Goal: Download file/media

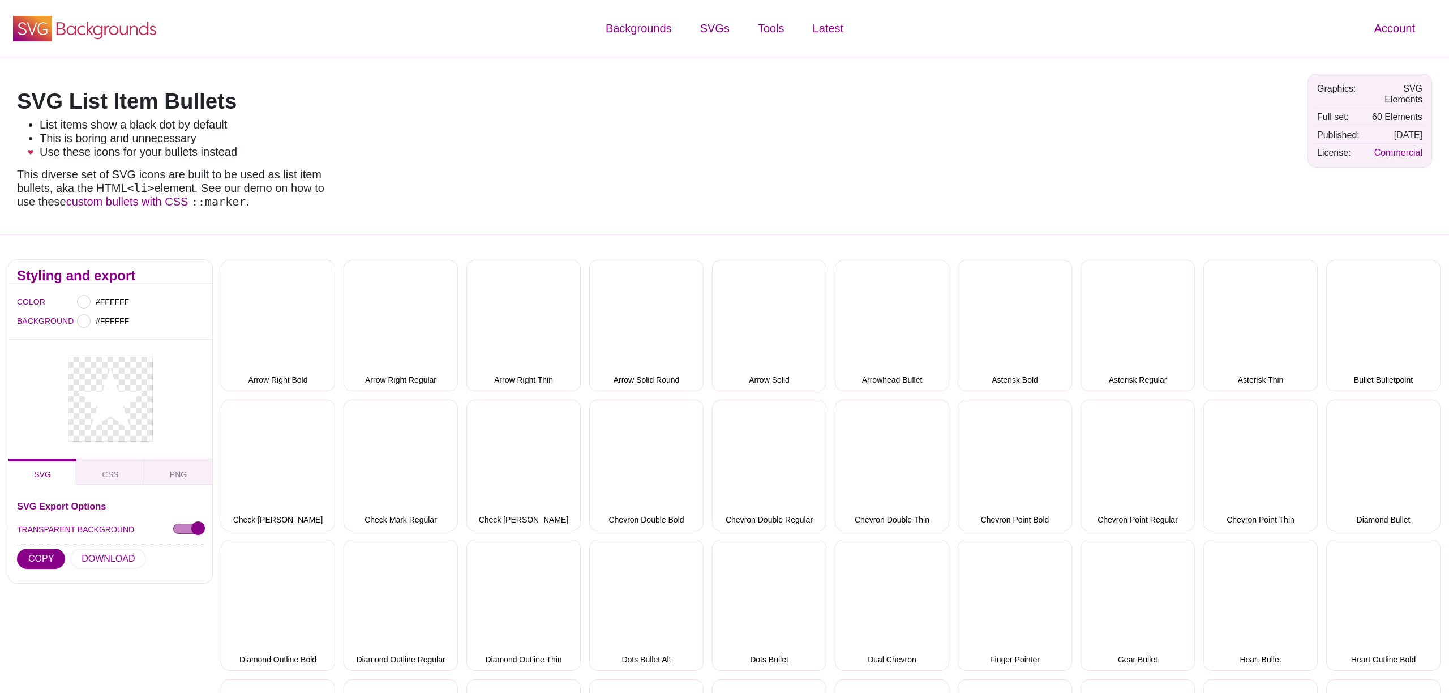
click at [107, 32] on icon "SVG Backgrounds Logo" at bounding box center [84, 28] width 147 height 28
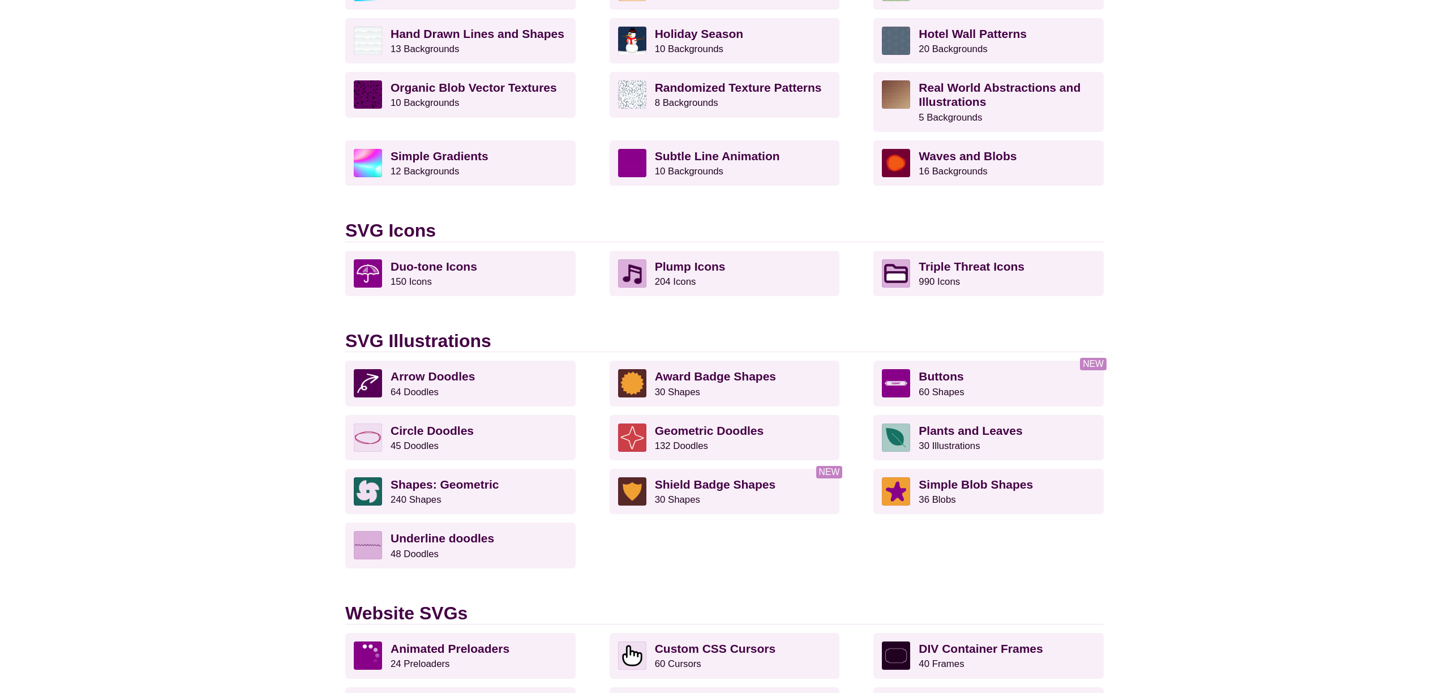
scroll to position [560, 0]
click at [1006, 273] on p "Triple Threat Icons 990 Icons" at bounding box center [1007, 273] width 177 height 28
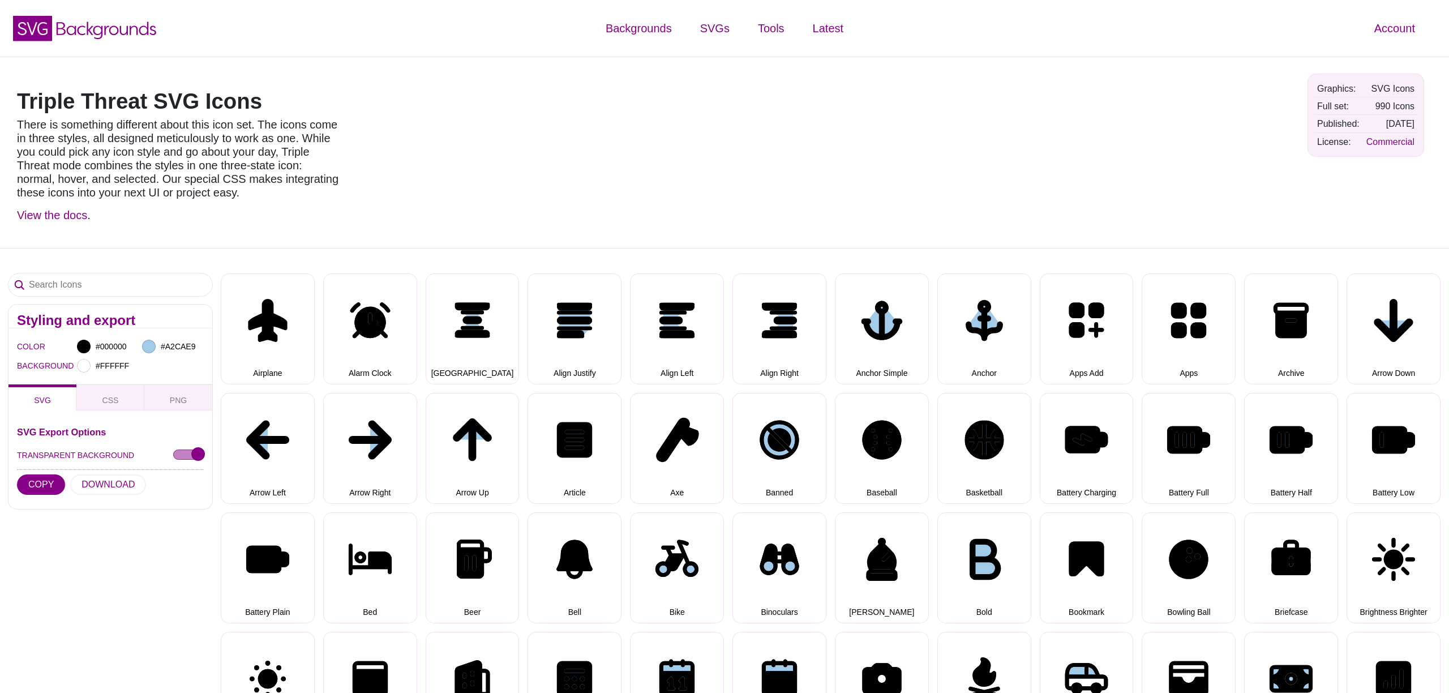
select select "triple threat"
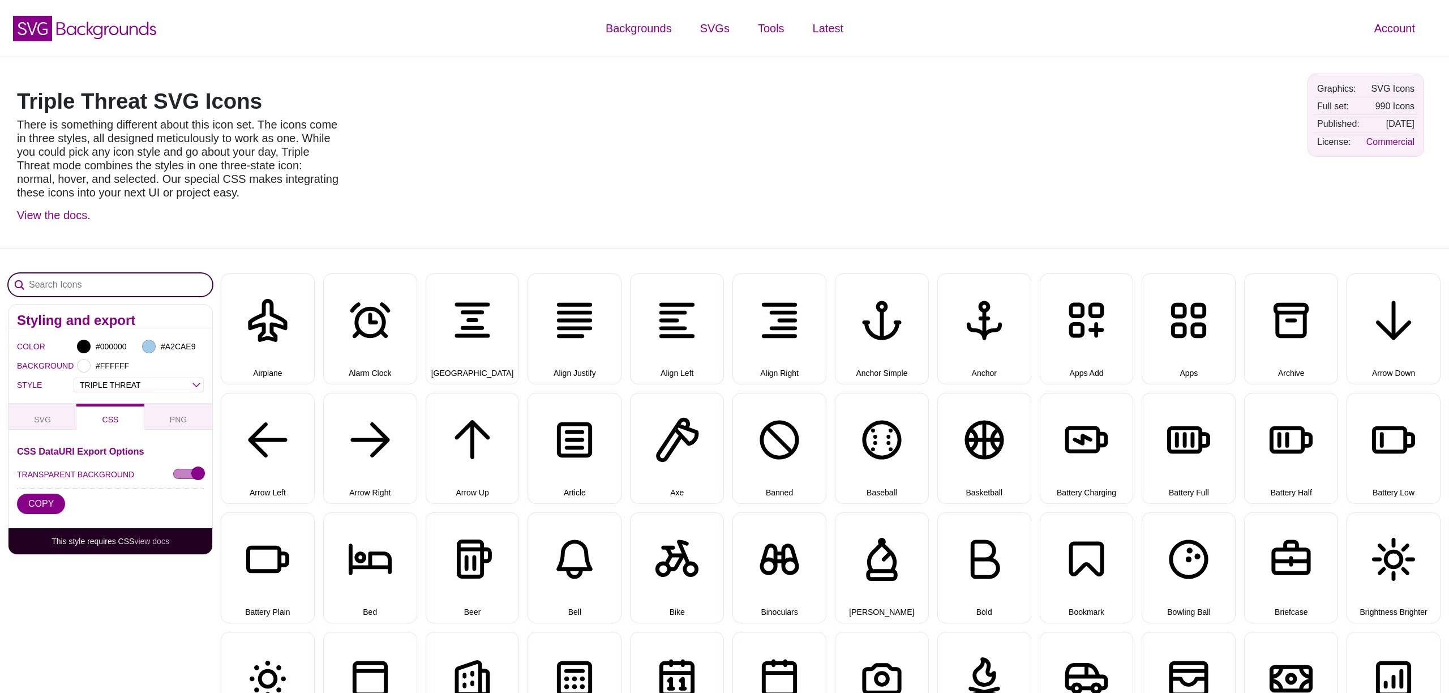
click at [203, 290] on input "Search Icons" at bounding box center [110, 284] width 204 height 23
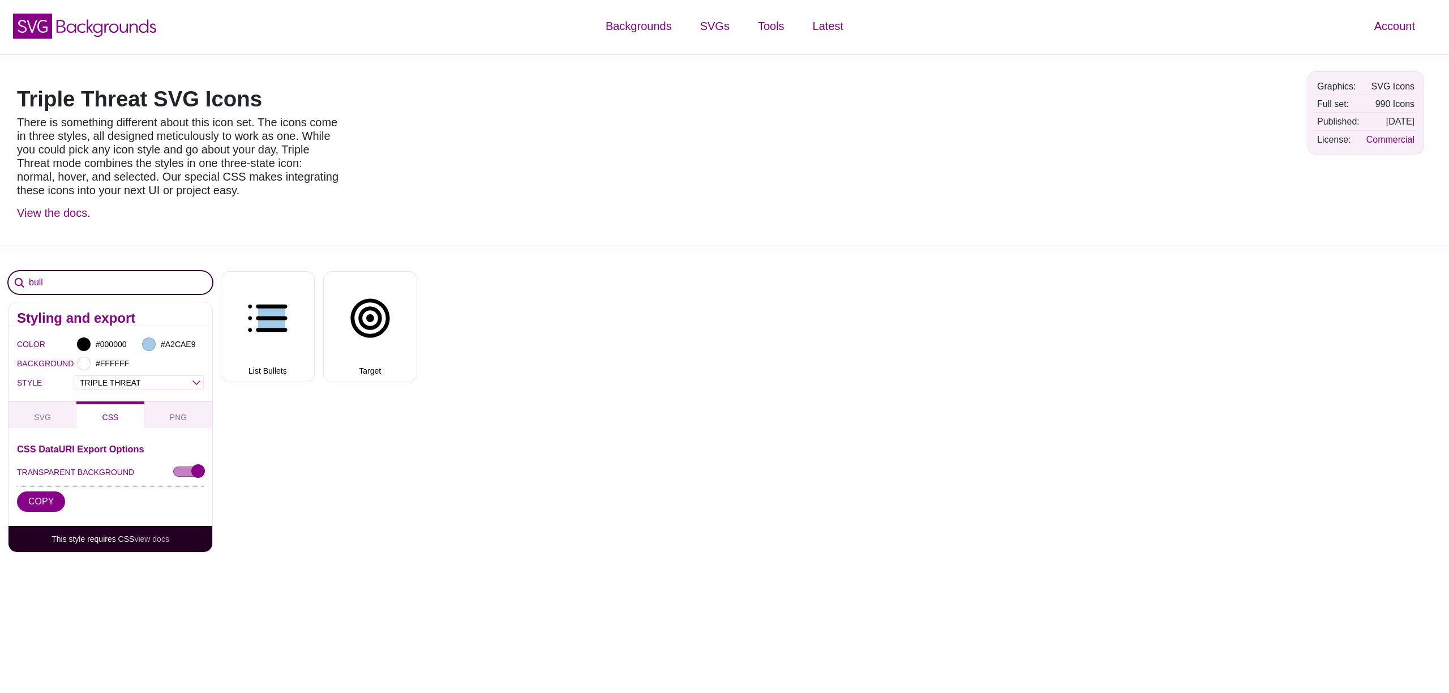
type input "bull"
click at [260, 324] on button "List Bullets" at bounding box center [268, 326] width 94 height 111
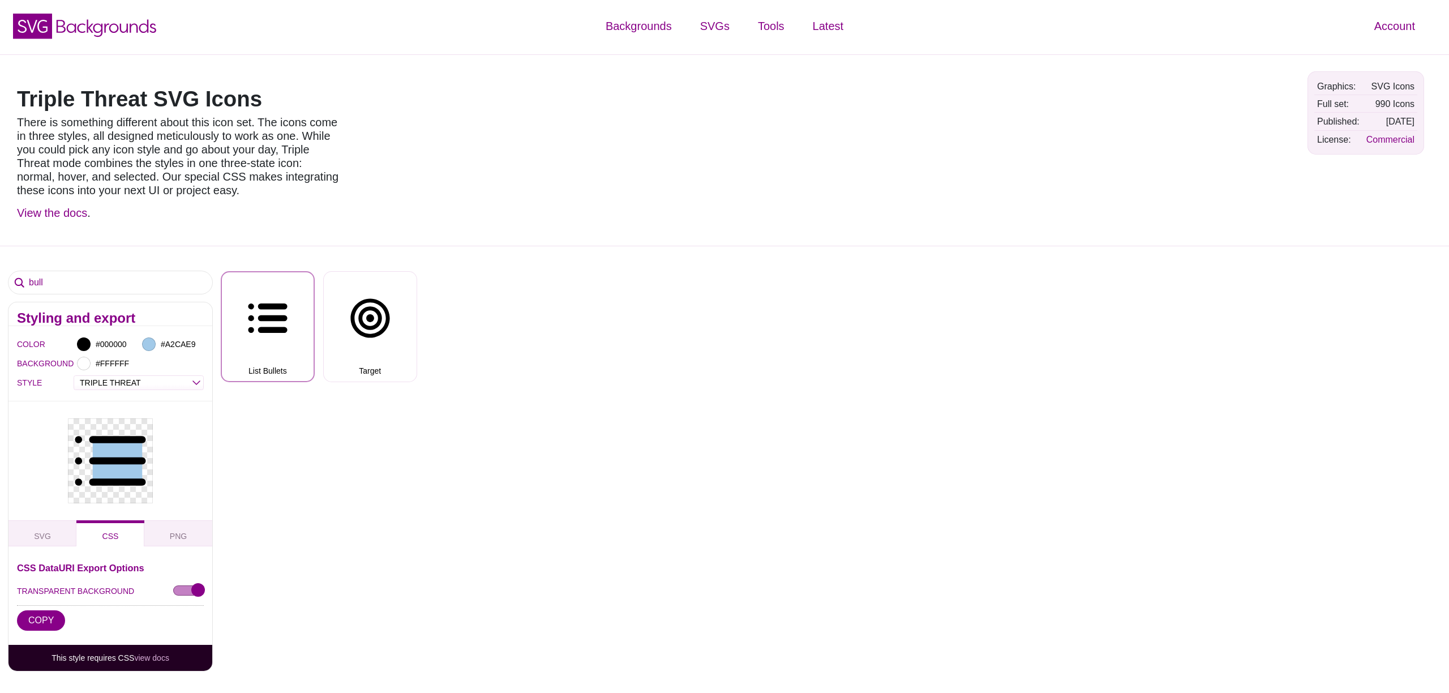
scroll to position [4, 0]
click at [187, 345] on input "#A2CAE9" at bounding box center [179, 342] width 42 height 15
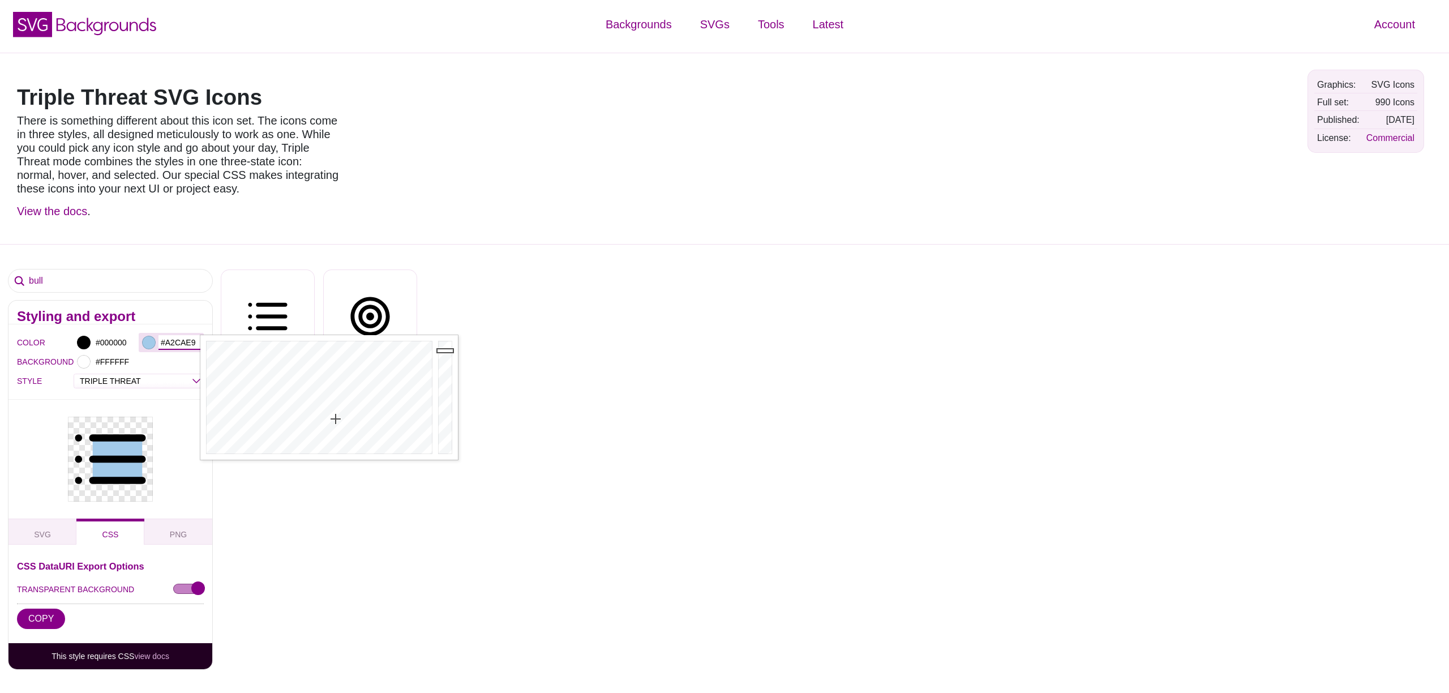
click at [169, 342] on input "#A2CAE9" at bounding box center [179, 342] width 42 height 15
paste input "ff9f9e"
type input "#FF9F9E"
click at [85, 340] on div at bounding box center [84, 343] width 14 height 14
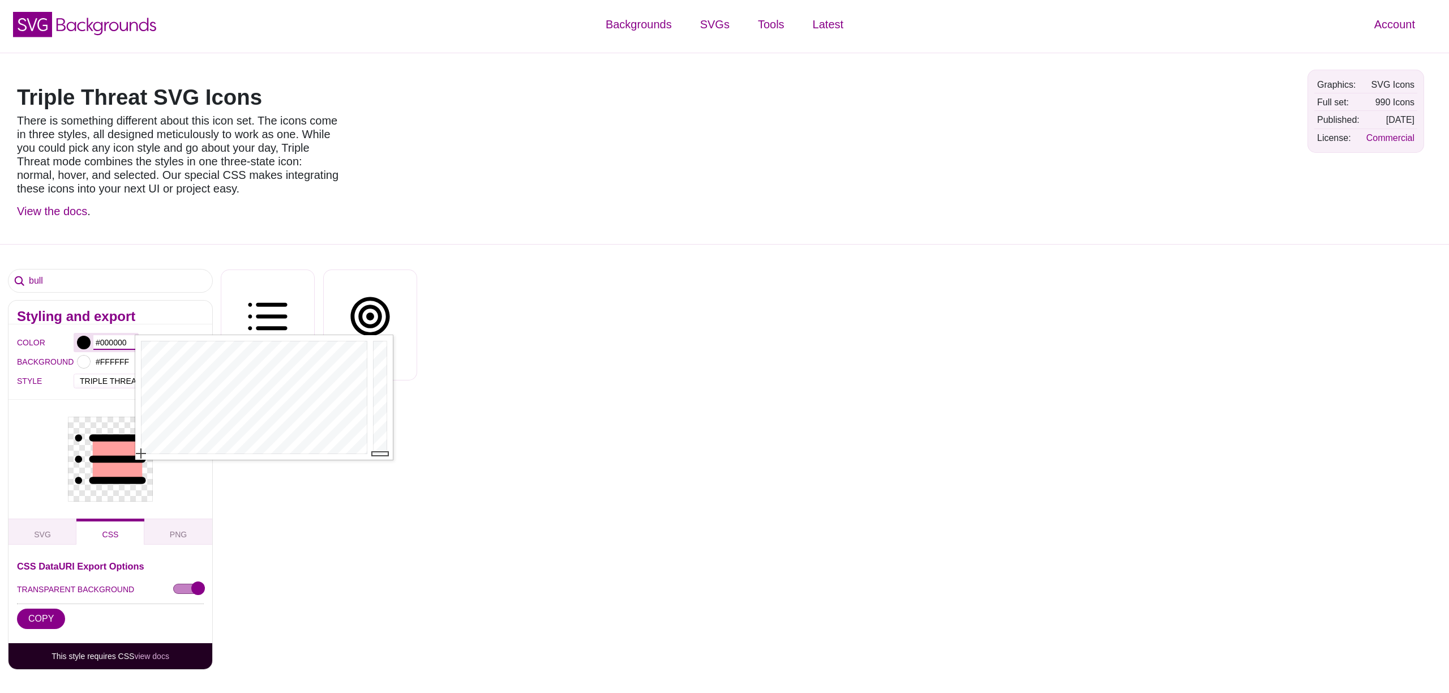
click at [120, 339] on input "#000000" at bounding box center [114, 342] width 42 height 15
type input "#FFFFFF"
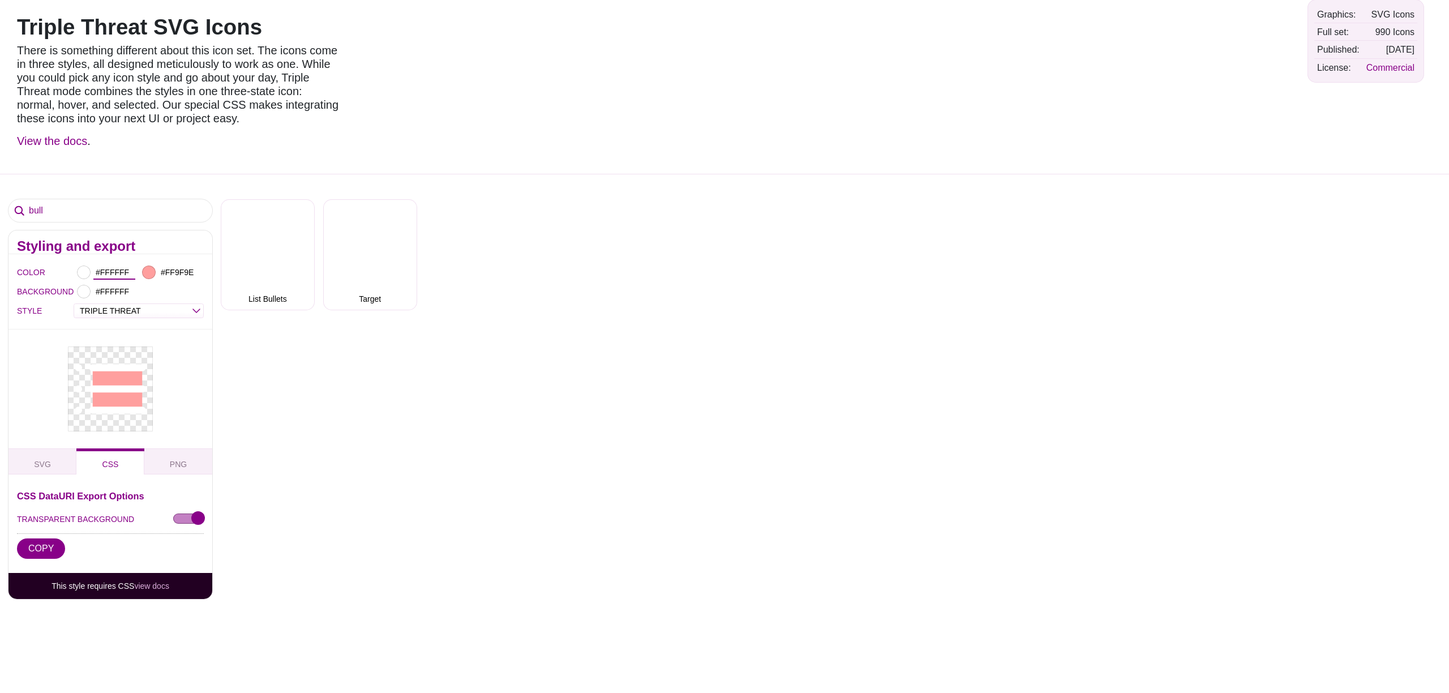
scroll to position [79, 0]
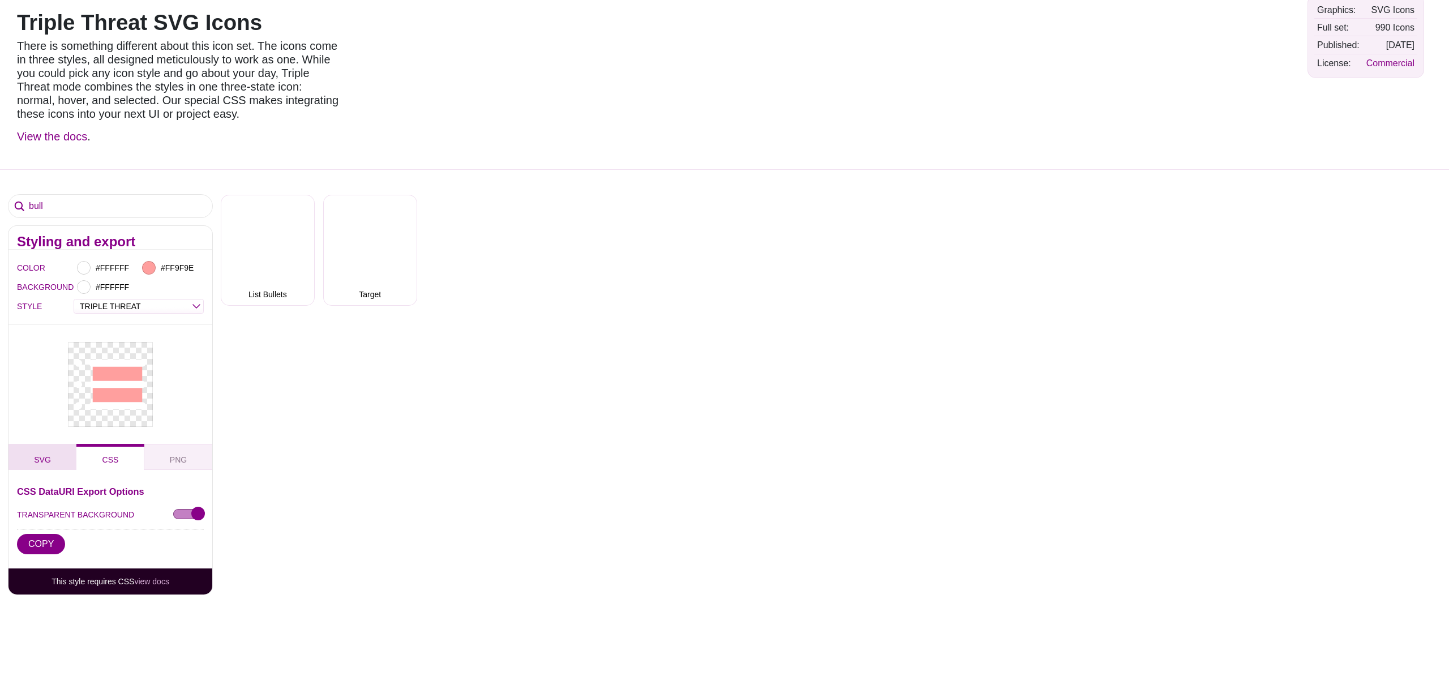
click at [41, 452] on button "SVG" at bounding box center [42, 457] width 68 height 26
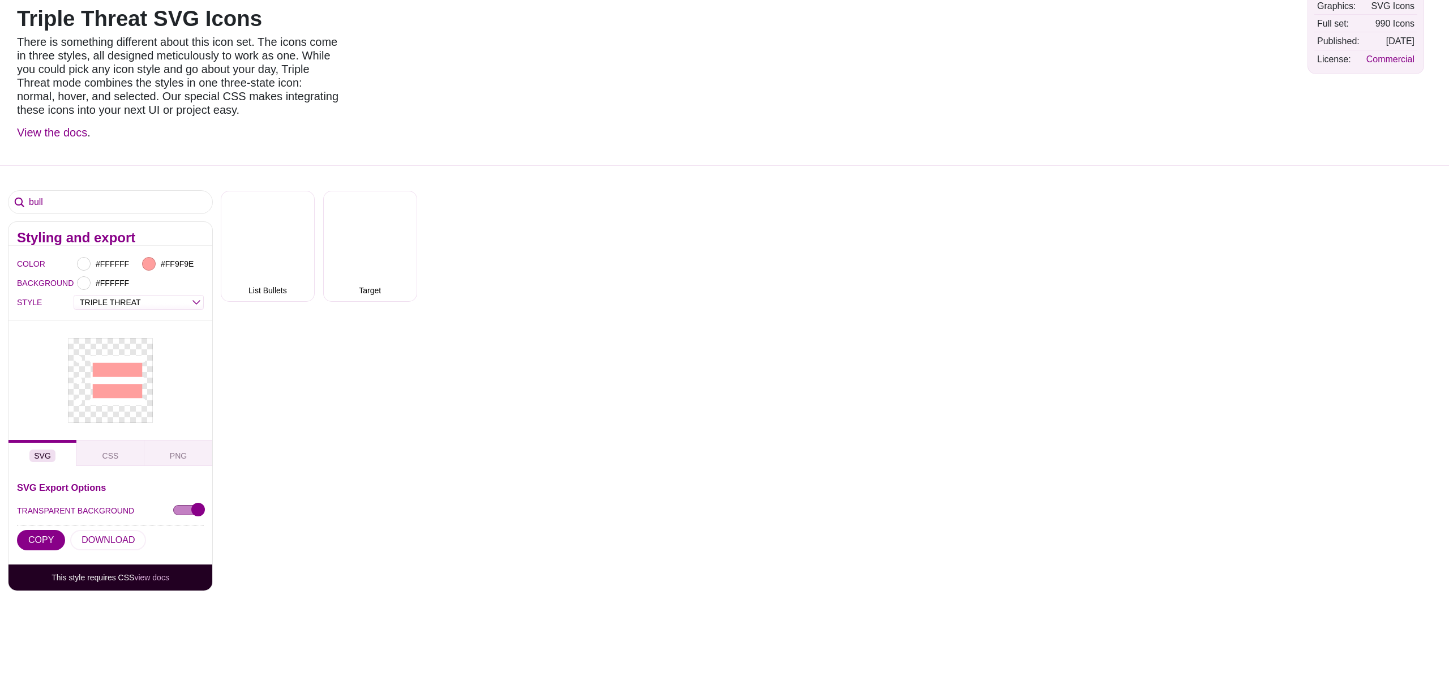
scroll to position [87, 0]
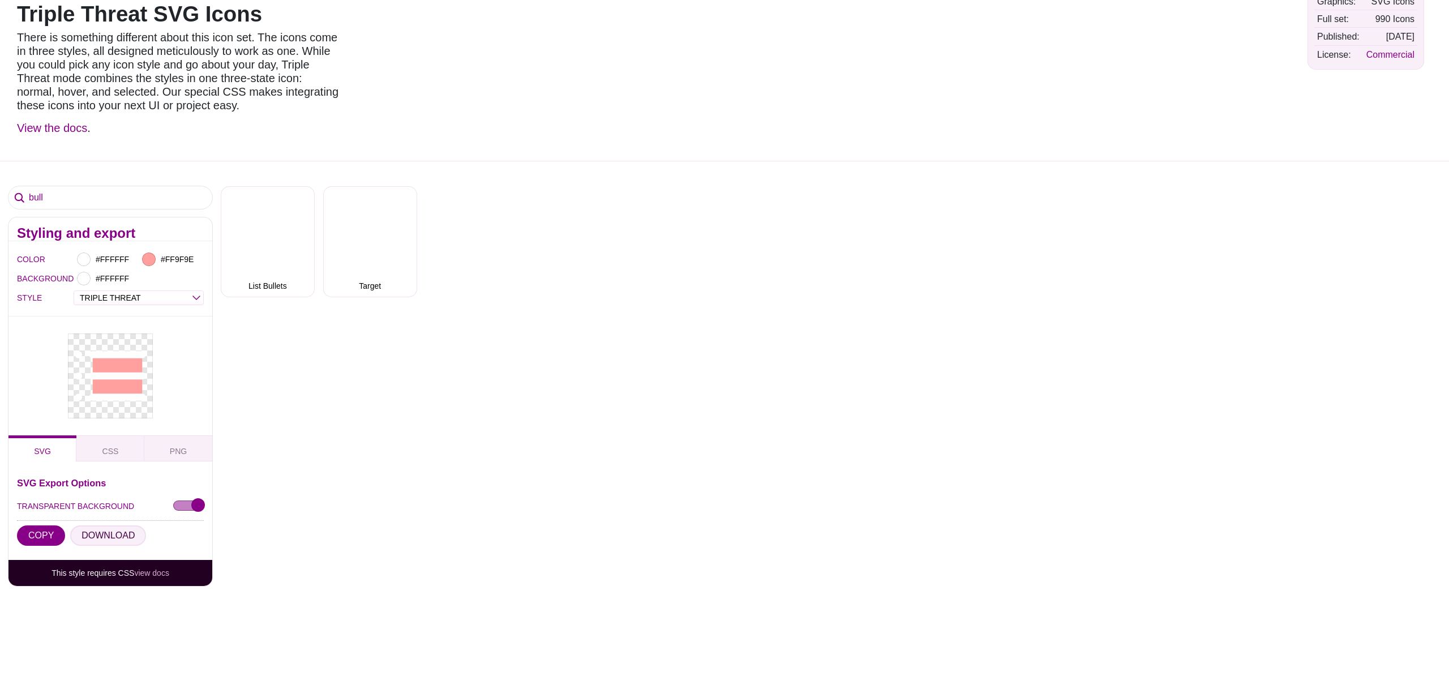
click at [95, 537] on button "DOWNLOAD" at bounding box center [108, 535] width 76 height 20
click at [192, 297] on select "OUTLINE DUO-TONE SOLID TRIPLE THREAT DOUBLE TROUBLE" at bounding box center [138, 297] width 129 height 13
click at [74, 291] on select "OUTLINE DUO-TONE SOLID TRIPLE THREAT DOUBLE TROUBLE" at bounding box center [138, 297] width 129 height 13
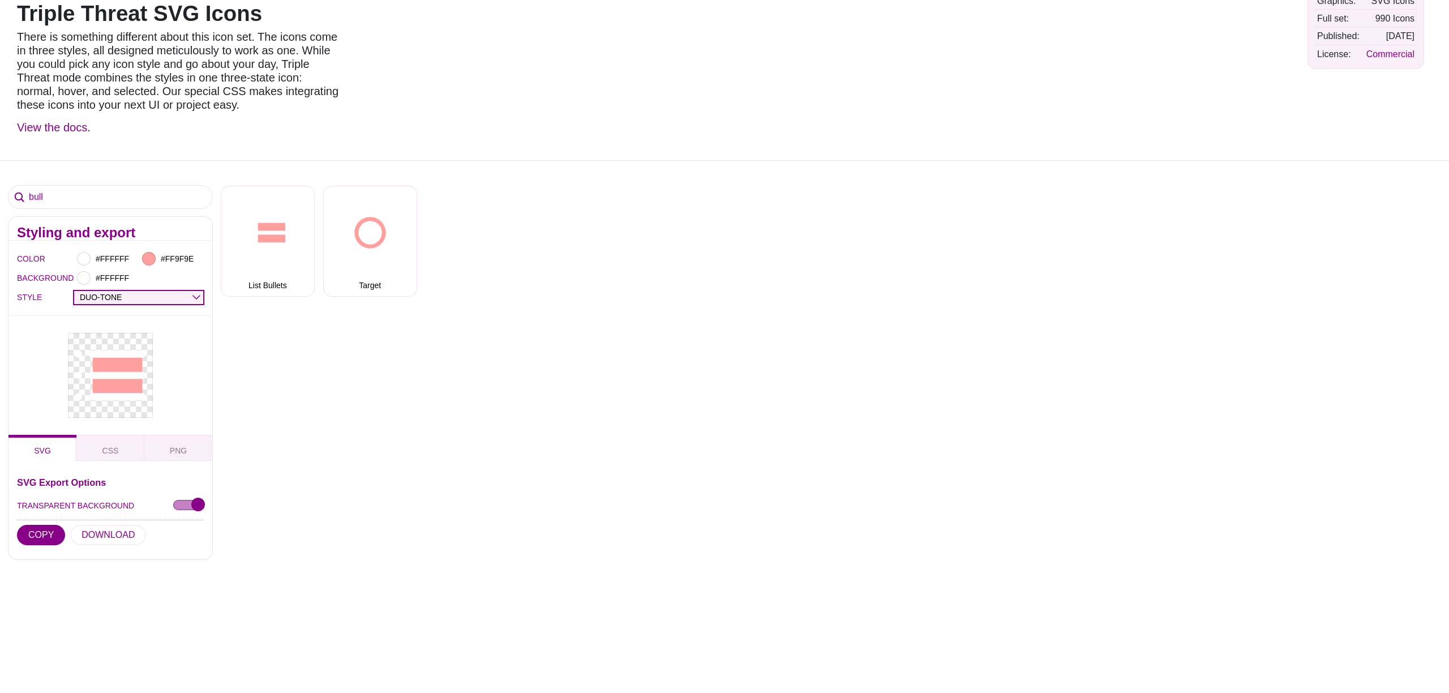
click at [150, 291] on select "OUTLINE DUO-TONE SOLID TRIPLE THREAT DOUBLE TROUBLE" at bounding box center [138, 297] width 129 height 13
select select "double trouble"
click at [74, 291] on select "OUTLINE DUO-TONE SOLID TRIPLE THREAT DOUBLE TROUBLE" at bounding box center [138, 297] width 129 height 13
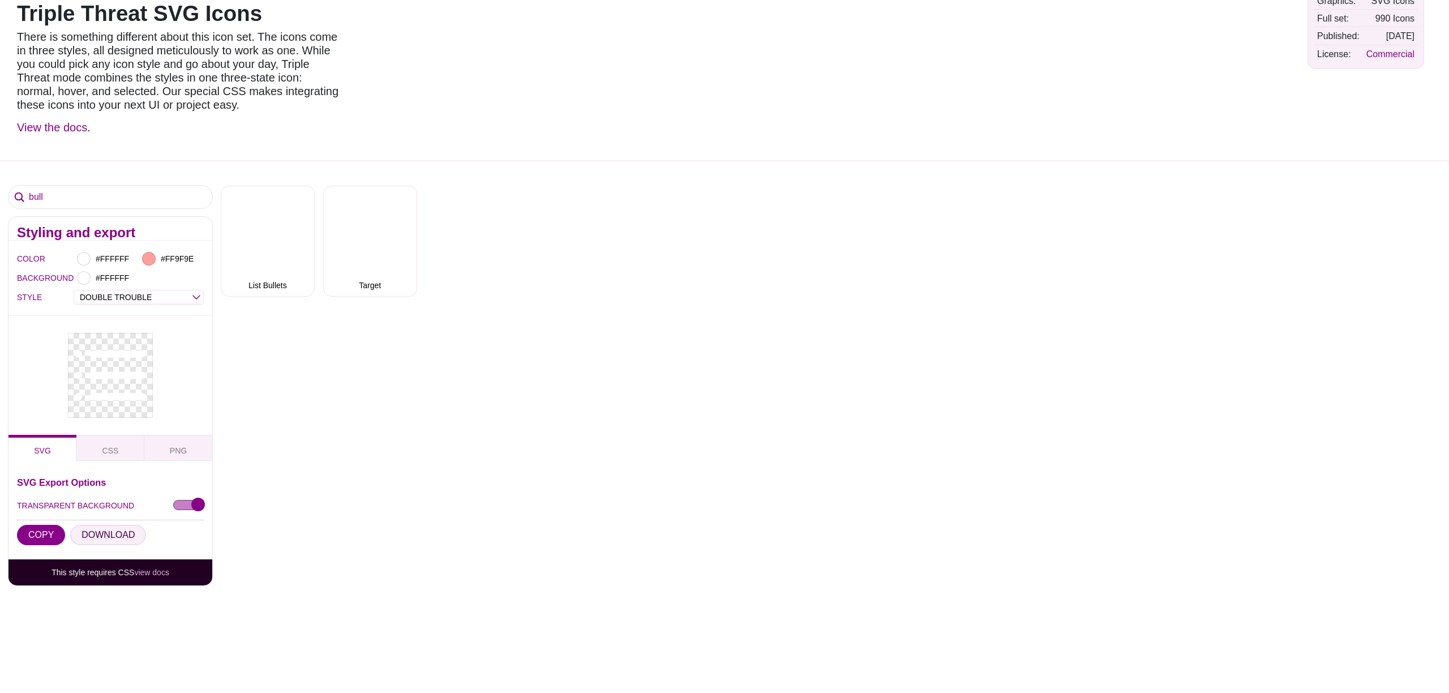
click at [108, 533] on button "DOWNLOAD" at bounding box center [108, 535] width 76 height 20
click at [114, 259] on input "#FFFFFF" at bounding box center [114, 258] width 42 height 15
click at [173, 270] on div at bounding box center [252, 313] width 235 height 125
click at [248, 390] on div "bull Styling and export COLOR #FFDF1D #FF9F9E BACKGROUND #FFFFFF STYLE OUTLINE …" at bounding box center [724, 453] width 1449 height 587
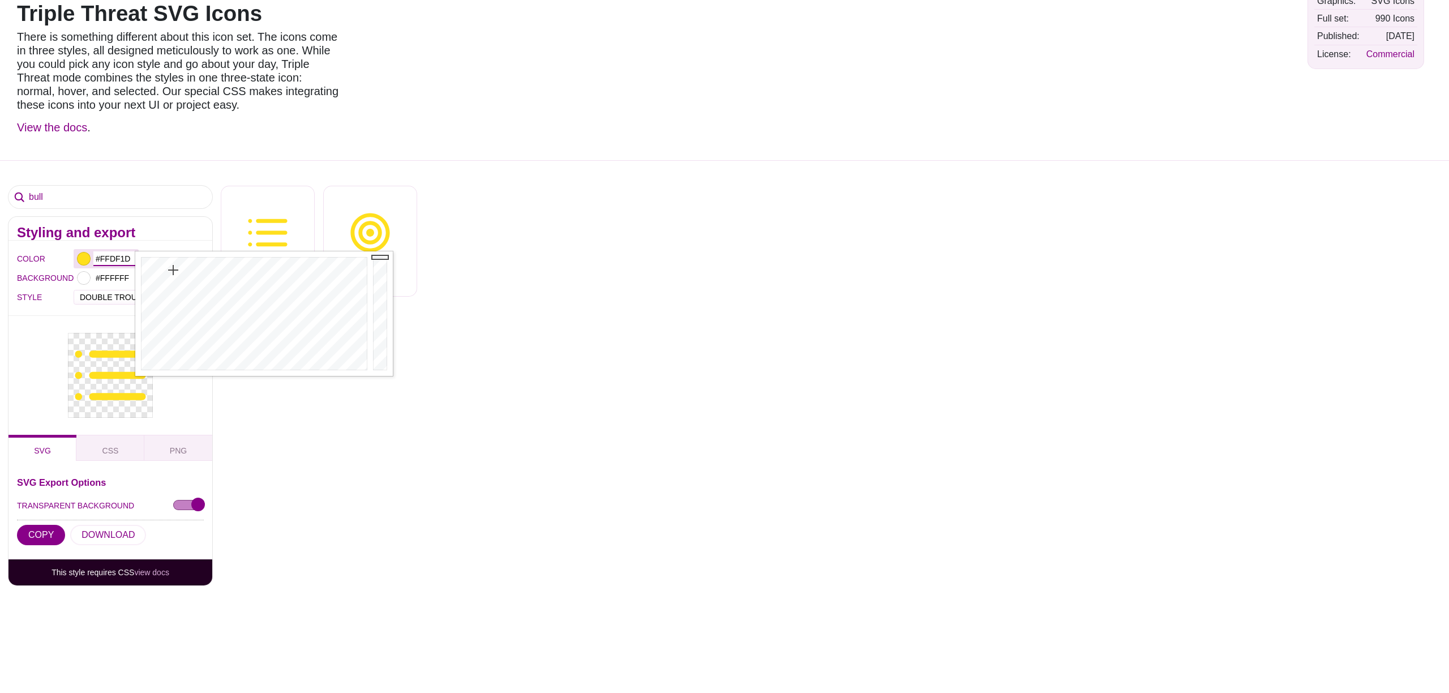
click at [118, 254] on input "#FFDF1D" at bounding box center [114, 258] width 42 height 15
type input "#FFFFFF"
click at [295, 407] on div "bull Styling and export COLOR #FFFFFF #FF9F9E BACKGROUND #FFFFFF STYLE OUTLINE …" at bounding box center [724, 453] width 1449 height 587
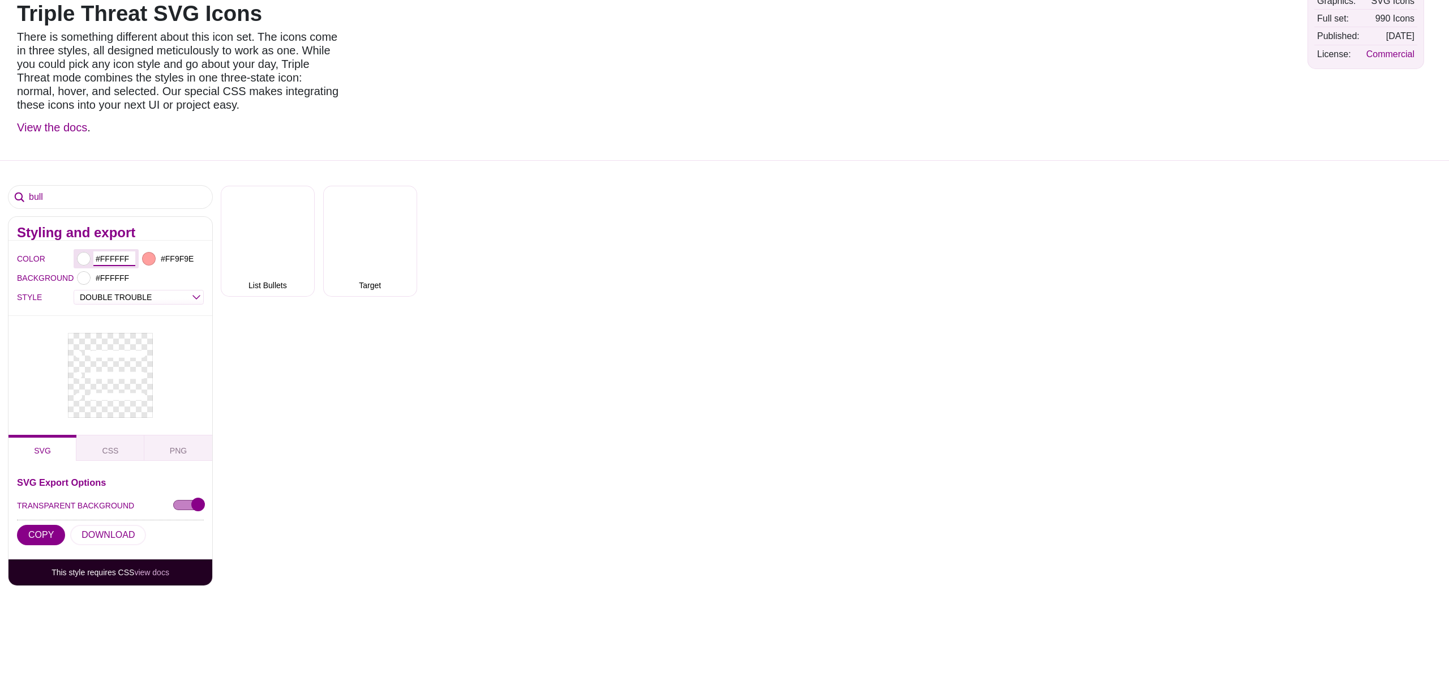
click at [111, 259] on input "#FFFFFF" at bounding box center [114, 258] width 42 height 15
click at [108, 299] on select "OUTLINE DUO-TONE SOLID TRIPLE THREAT DOUBLE TROUBLE" at bounding box center [138, 297] width 129 height 13
select select "outline"
click at [74, 291] on select "OUTLINE DUO-TONE SOLID TRIPLE THREAT DOUBLE TROUBLE" at bounding box center [138, 297] width 129 height 13
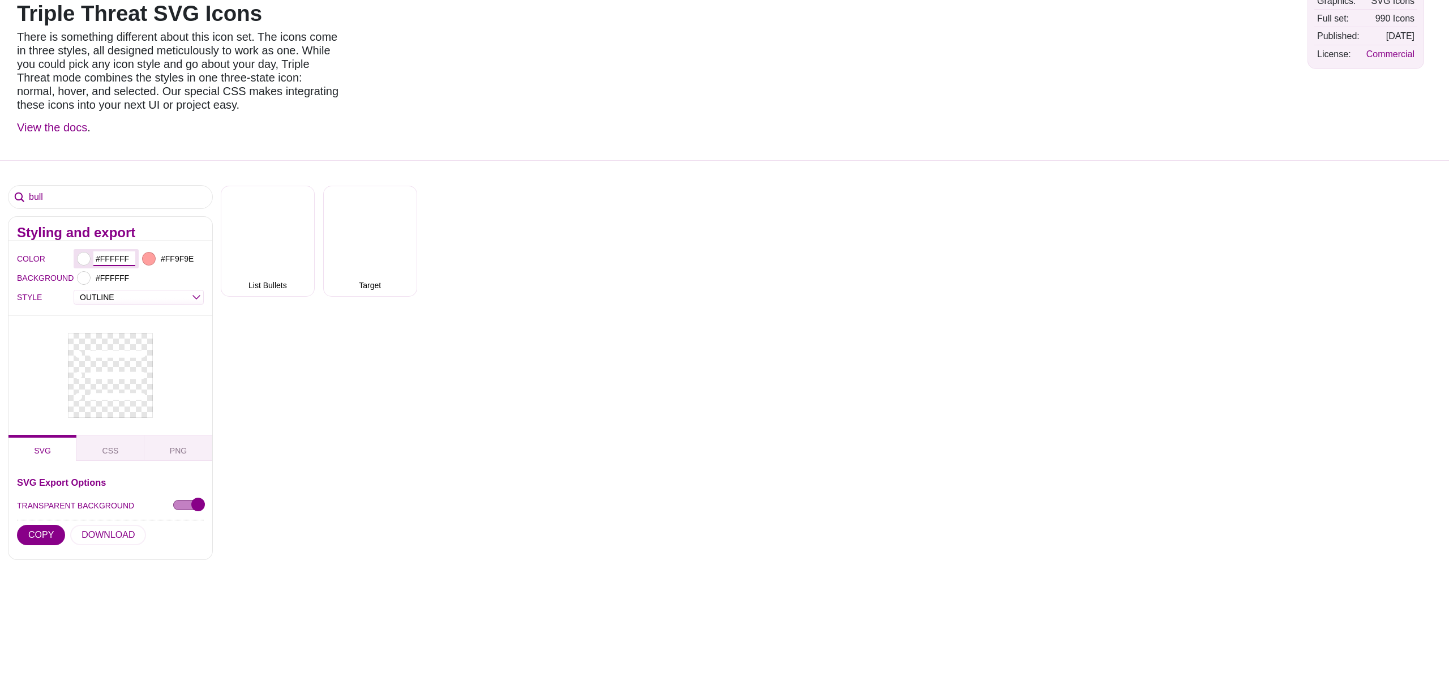
click at [104, 255] on input "#FFFFFF" at bounding box center [114, 258] width 42 height 15
click at [174, 268] on div at bounding box center [252, 313] width 235 height 125
click at [118, 275] on input "#FFFFFF" at bounding box center [114, 278] width 42 height 15
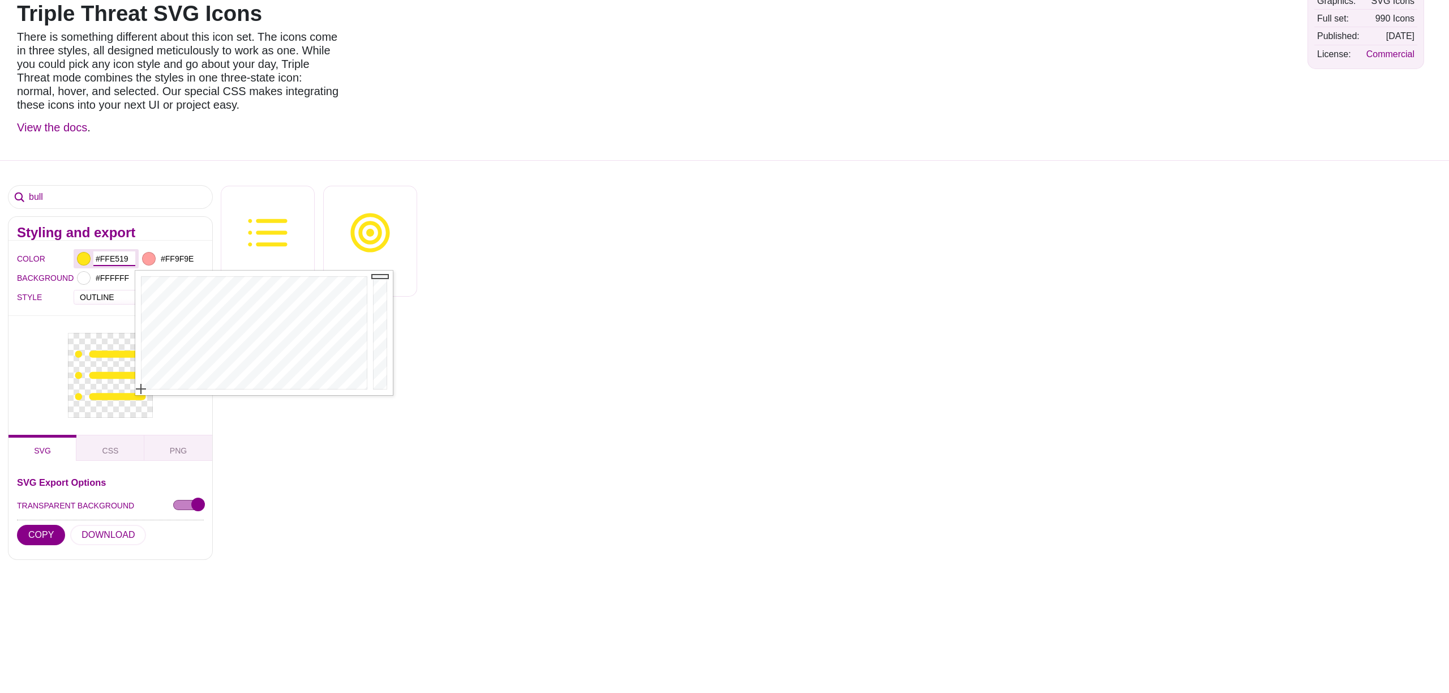
click at [114, 255] on input "#FFE519" at bounding box center [114, 258] width 42 height 15
paste input "FFFF"
type input "#FFFFFF"
click at [304, 418] on div "bull Styling and export COLOR #FFFFFF #FF9F9E BACKGROUND #FFFFFF STYLE OUTLINE …" at bounding box center [724, 440] width 1449 height 561
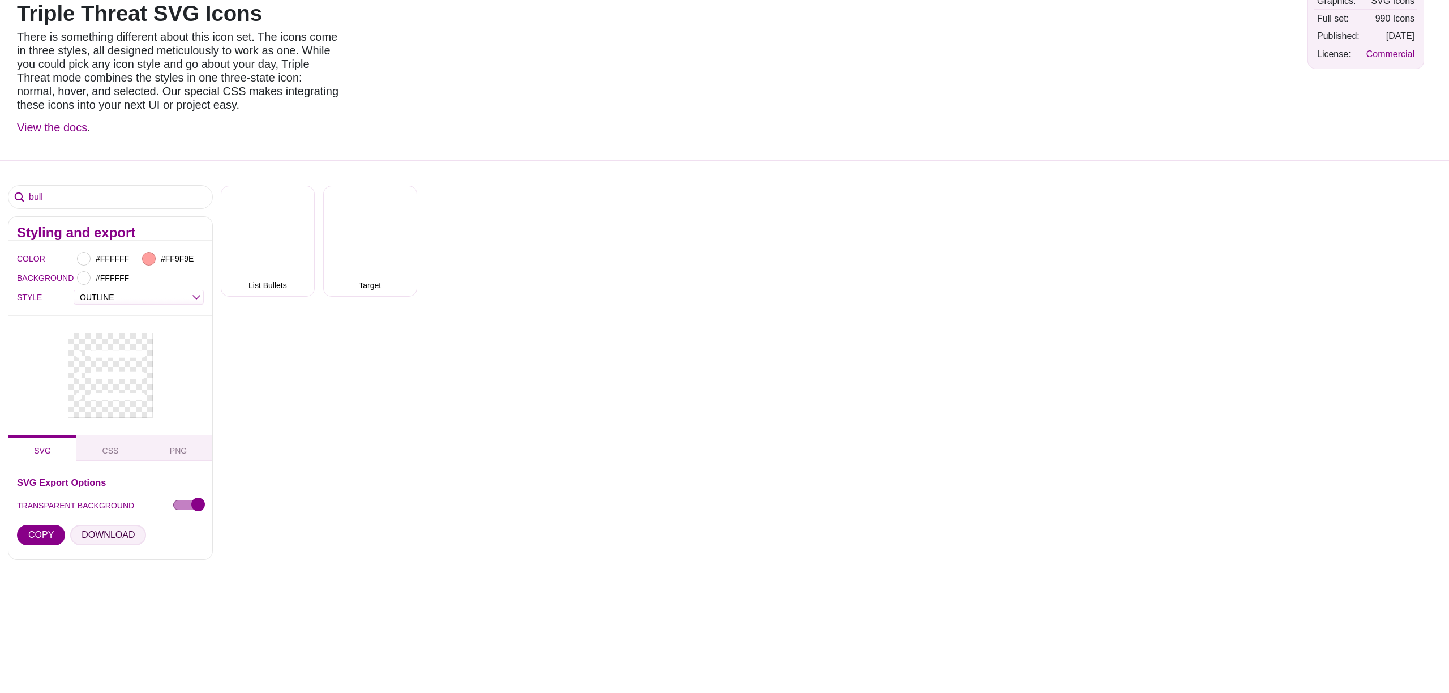
click at [93, 533] on button "DOWNLOAD" at bounding box center [108, 535] width 76 height 20
